Goal: Task Accomplishment & Management: Complete application form

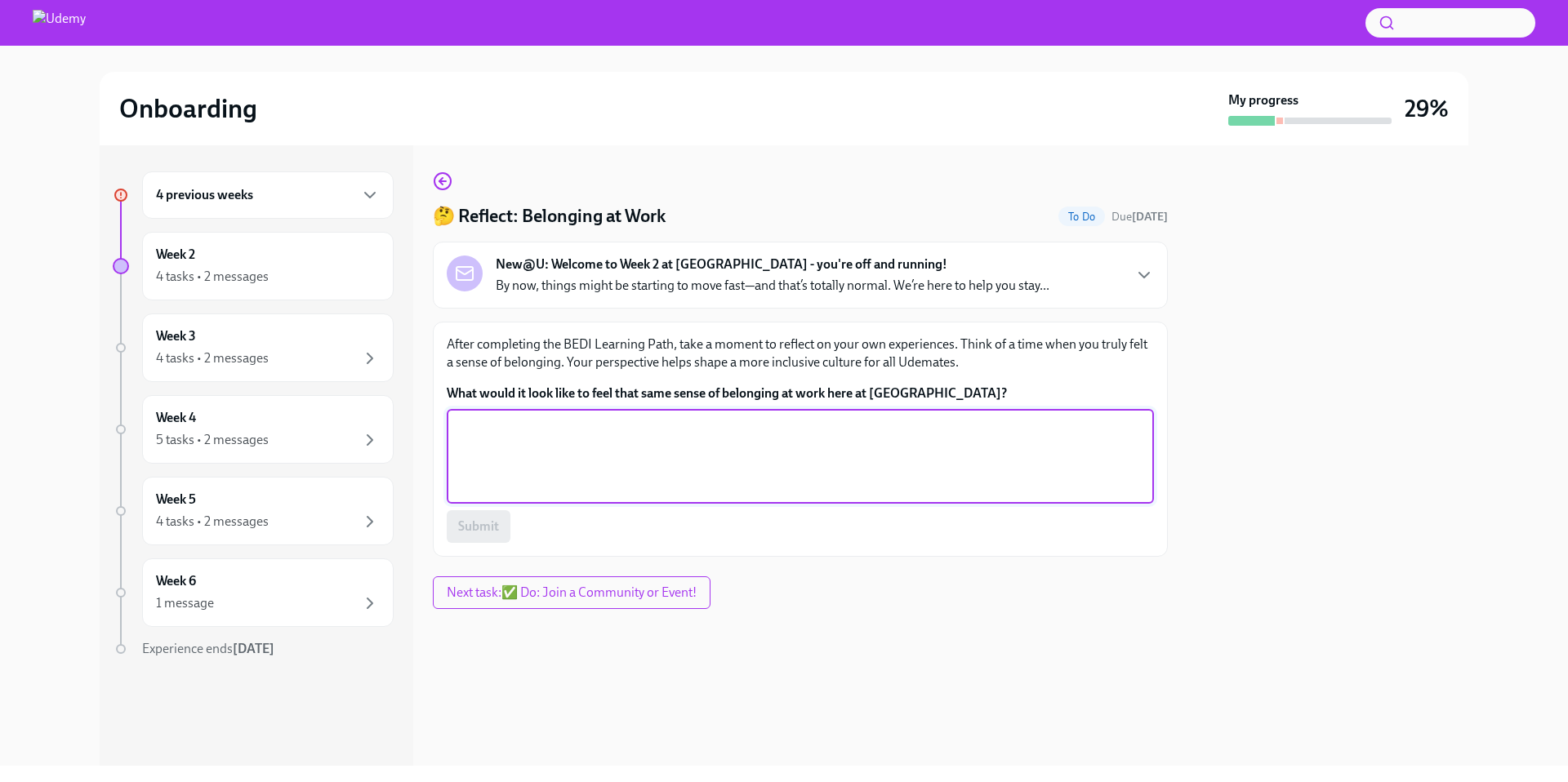
click at [638, 461] on textarea "What would it look like to feel that same sense of belonging at work here at Ud…" at bounding box center [800, 457] width 687 height 79
type textarea "When you feel seen, heard and understood!"
click at [466, 520] on span "Submit" at bounding box center [478, 526] width 40 height 16
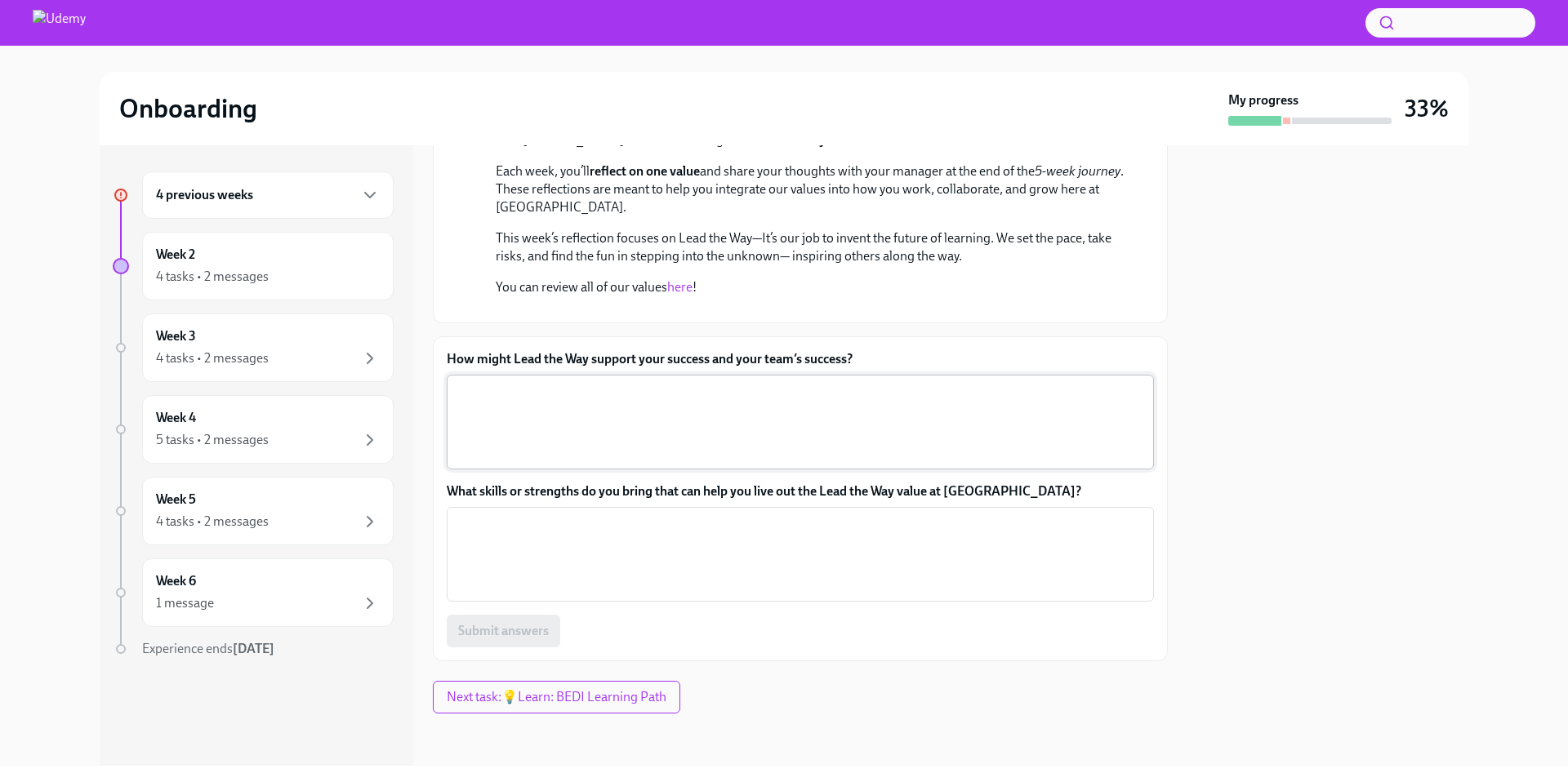
scroll to position [454, 0]
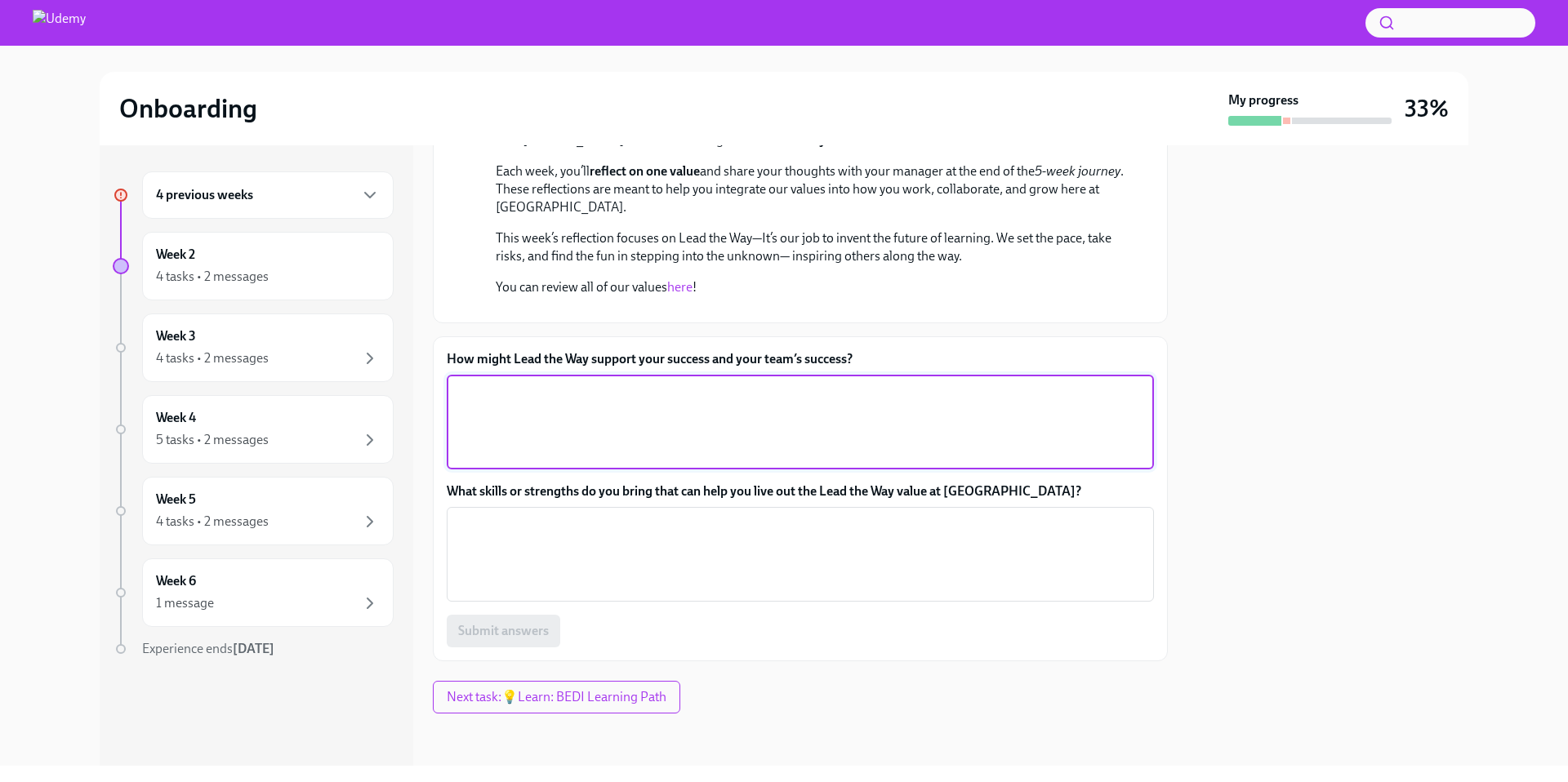
click at [549, 435] on textarea "How might Lead the Way support your success and your team’s success?" at bounding box center [800, 422] width 687 height 79
type textarea "Allow me and the team to test strategies in our new division and pivot if somet…"
click at [515, 550] on textarea "What skills or strengths do you bring that can help you live out the Lead the W…" at bounding box center [800, 555] width 687 height 79
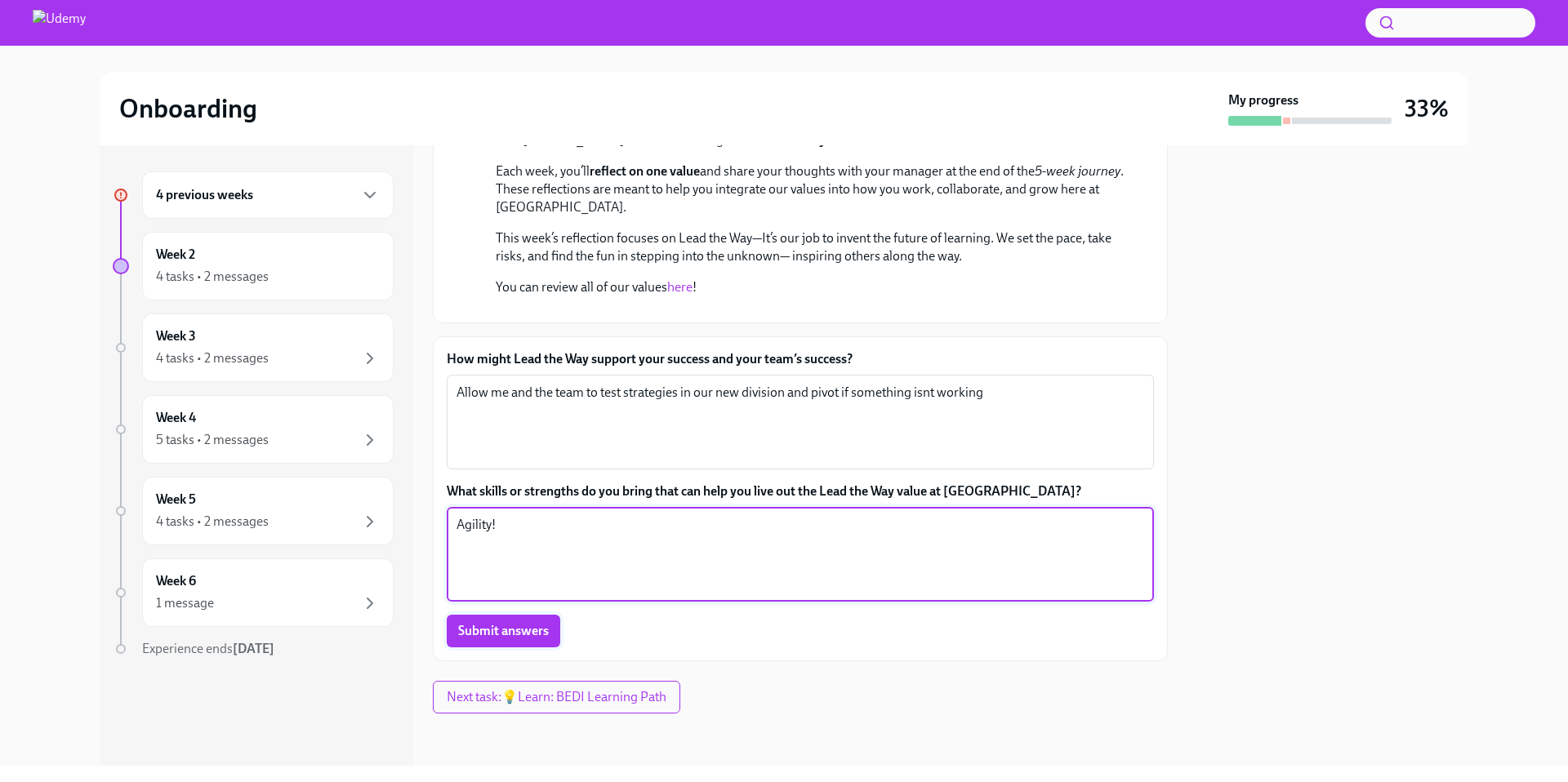
type textarea "Agility!"
click at [546, 639] on button "Submit answers" at bounding box center [503, 631] width 114 height 33
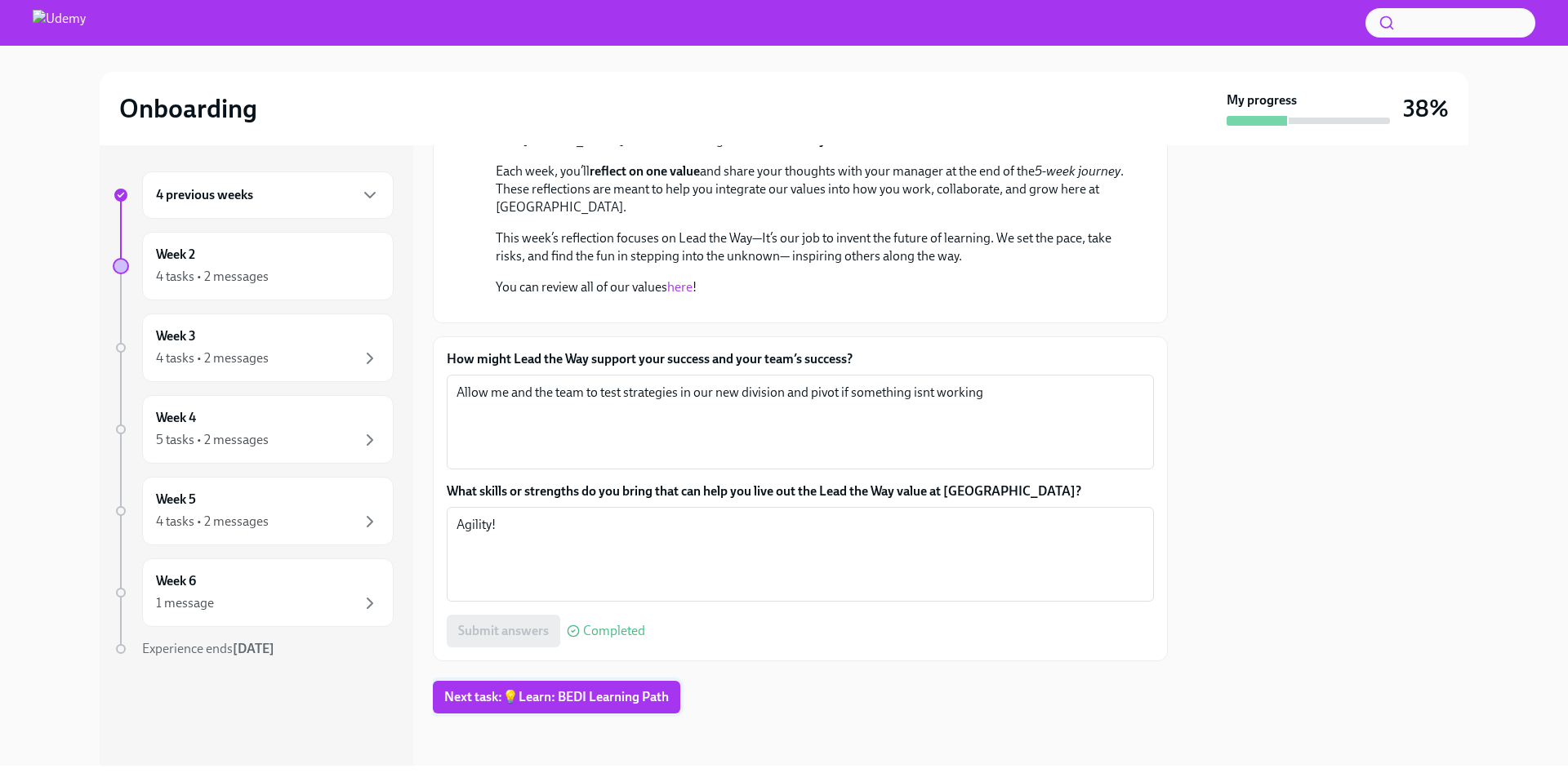
click at [568, 700] on span "Next task : 💡Learn: BEDI Learning Path" at bounding box center [556, 697] width 224 height 16
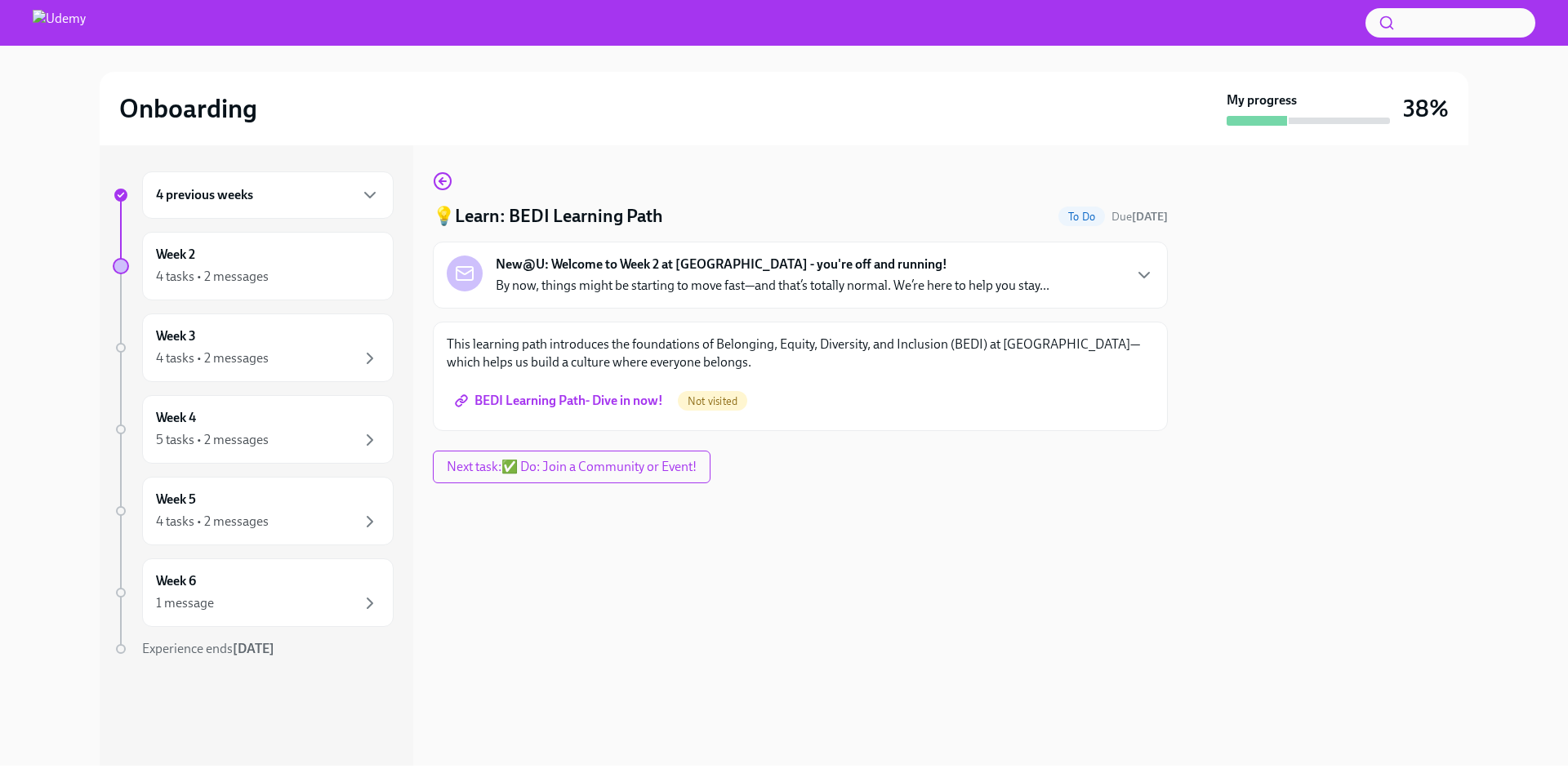
click at [624, 399] on span "BEDI Learning Path- Dive in now!" at bounding box center [561, 400] width 205 height 16
click at [815, 267] on strong "New@U: Welcome to Week 2 at [GEOGRAPHIC_DATA] - you're off and running!" at bounding box center [721, 264] width 452 height 18
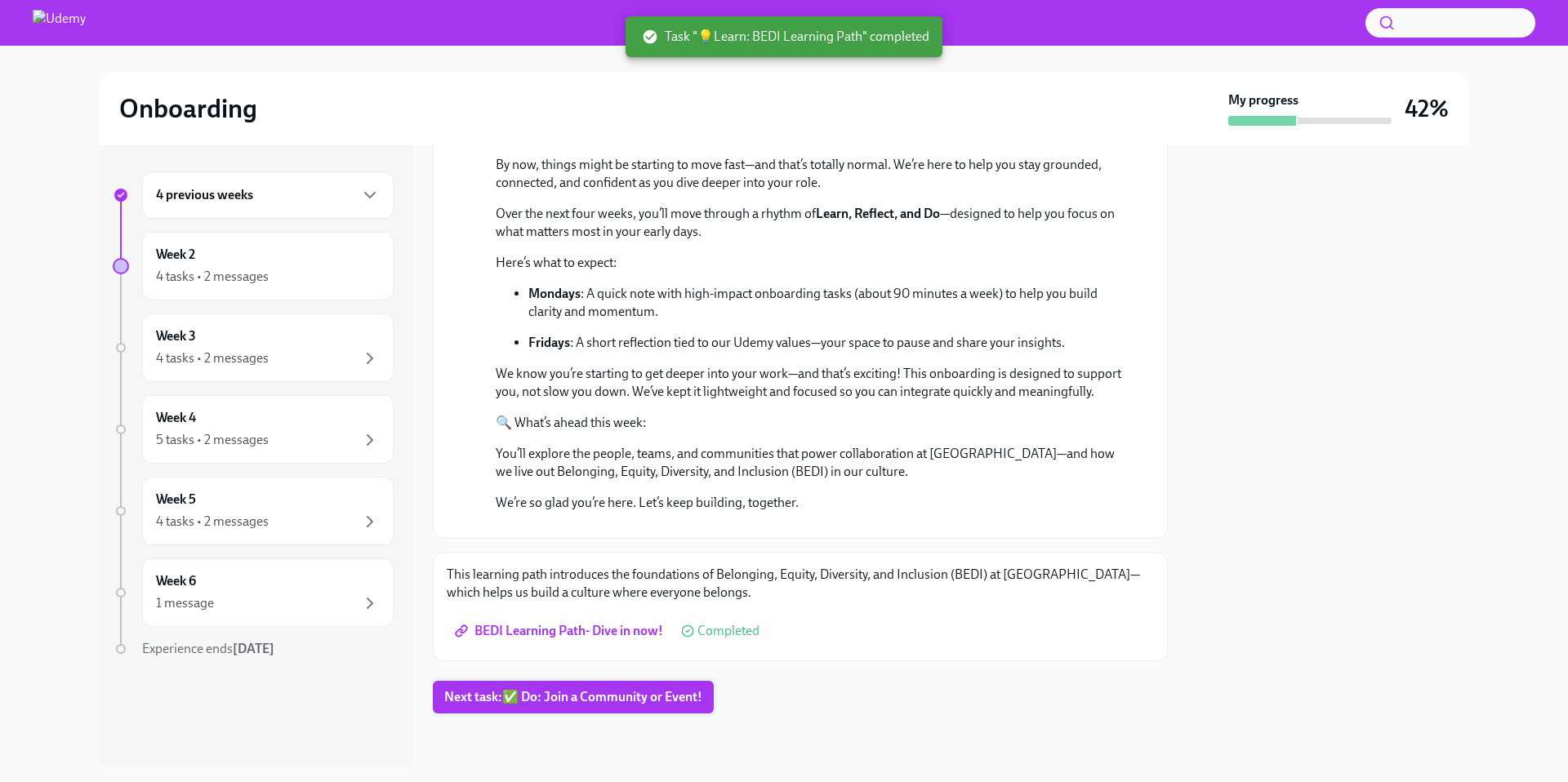
scroll to position [437, 0]
click at [602, 698] on span "Next task : ✅ Do: Join a Community or Event!" at bounding box center [573, 697] width 258 height 16
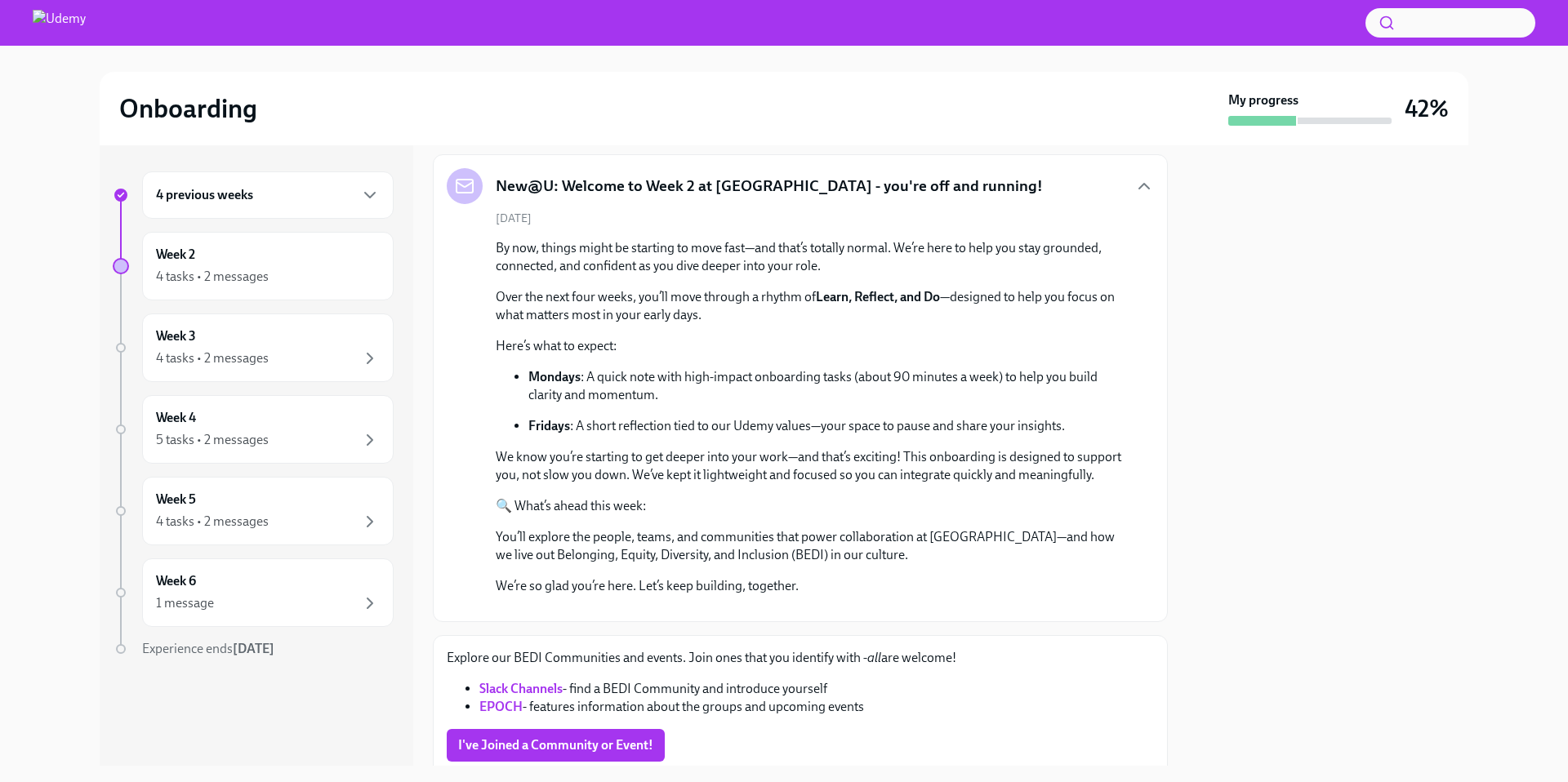
scroll to position [415, 0]
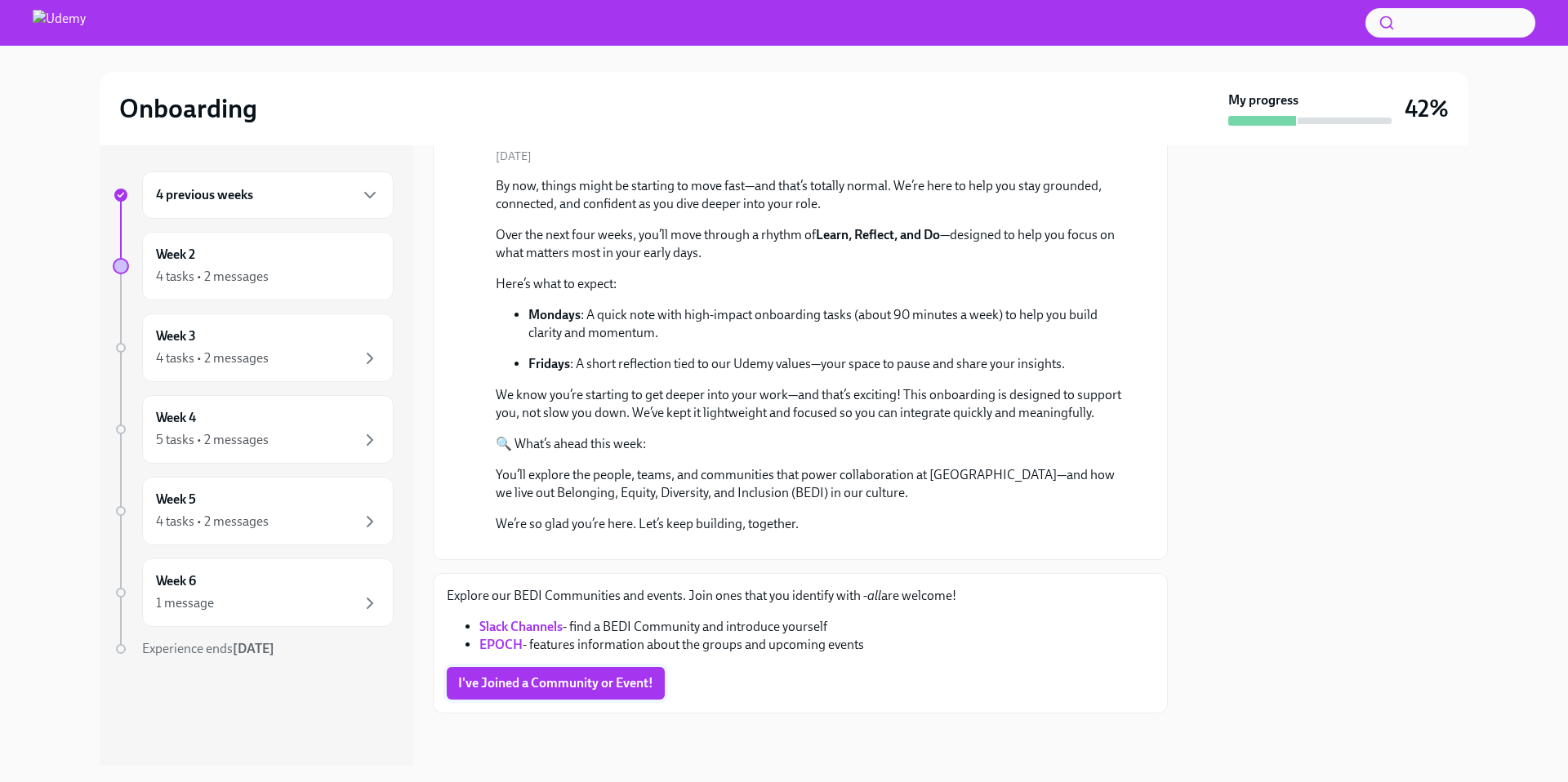
click at [613, 682] on span "I've Joined a Community or Event!" at bounding box center [556, 682] width 195 height 16
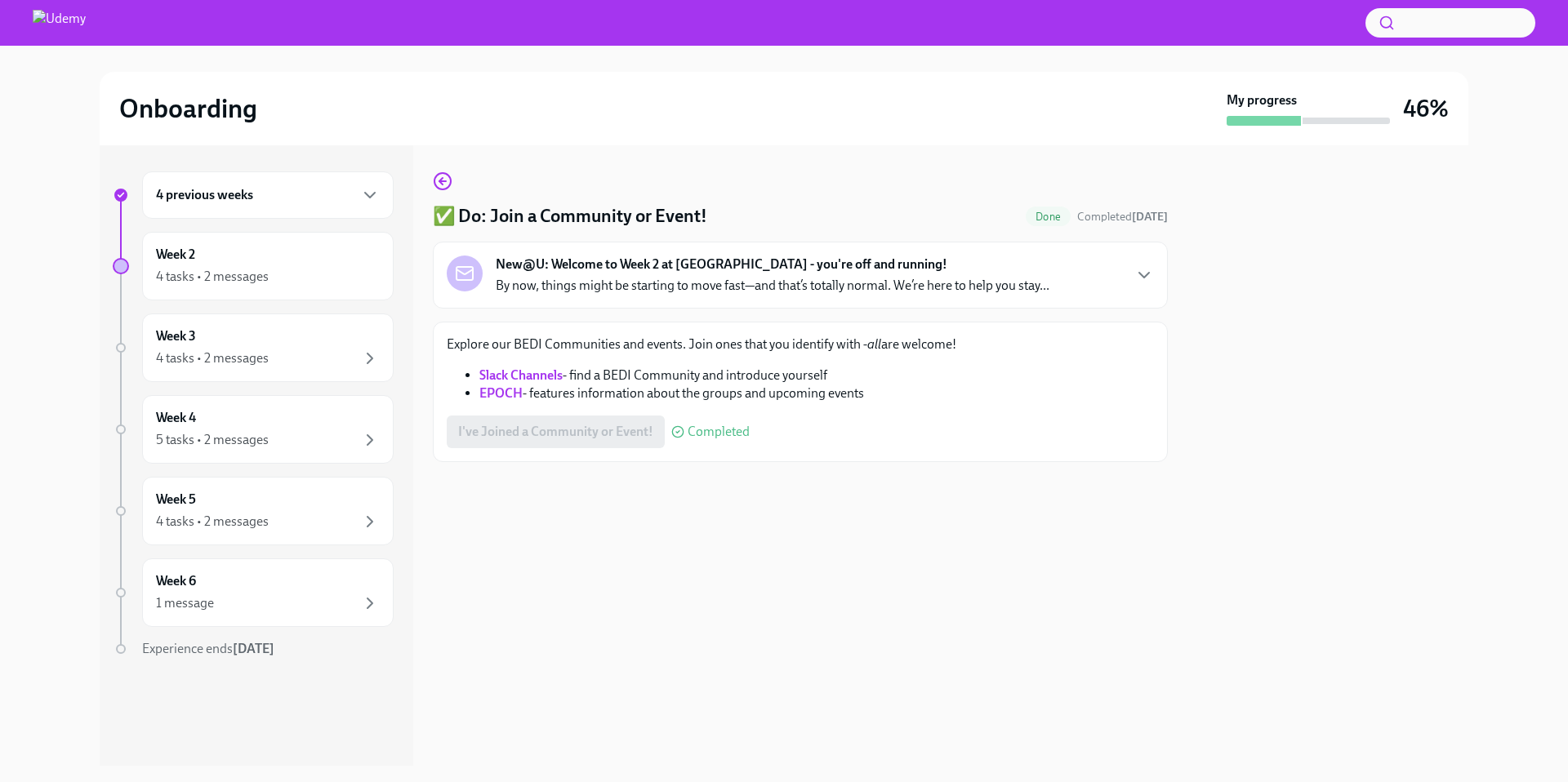
click at [686, 292] on p "By now, things might be starting to move fast—and that’s totally normal. We’re …" at bounding box center [773, 285] width 554 height 18
